Goal: Task Accomplishment & Management: Manage account settings

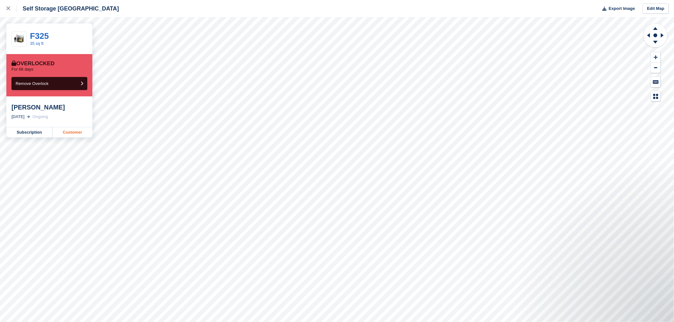
click at [70, 132] on link "Customer" at bounding box center [73, 132] width 40 height 10
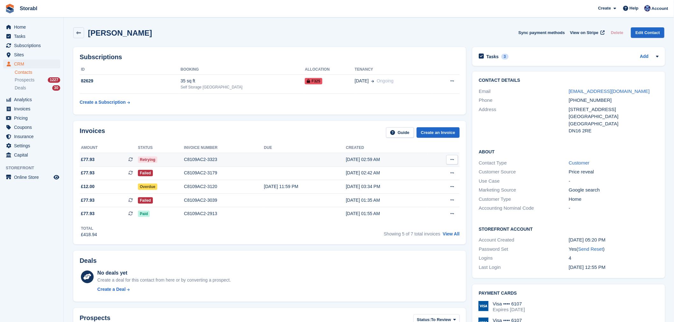
click at [454, 158] on button at bounding box center [452, 160] width 12 height 10
click at [442, 194] on p "View Subscription" at bounding box center [427, 196] width 55 height 8
click at [443, 177] on p "View on Stripe" at bounding box center [427, 181] width 55 height 10
